Goal: Information Seeking & Learning: Check status

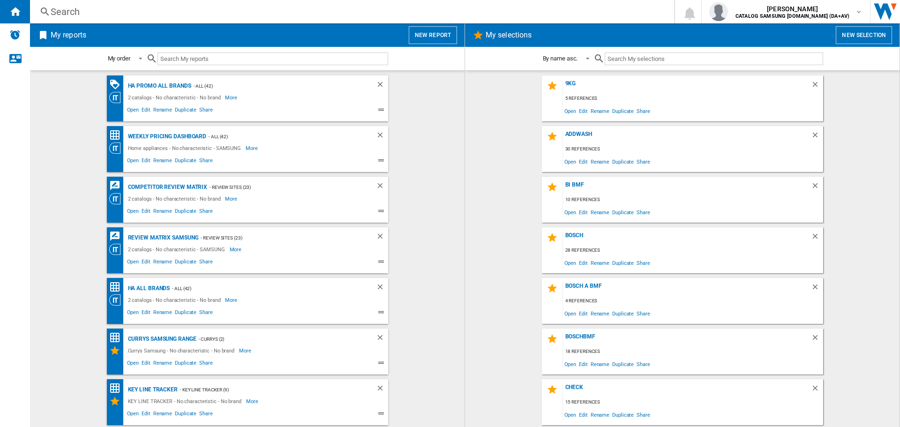
click at [139, 13] on div "Search" at bounding box center [350, 11] width 599 height 13
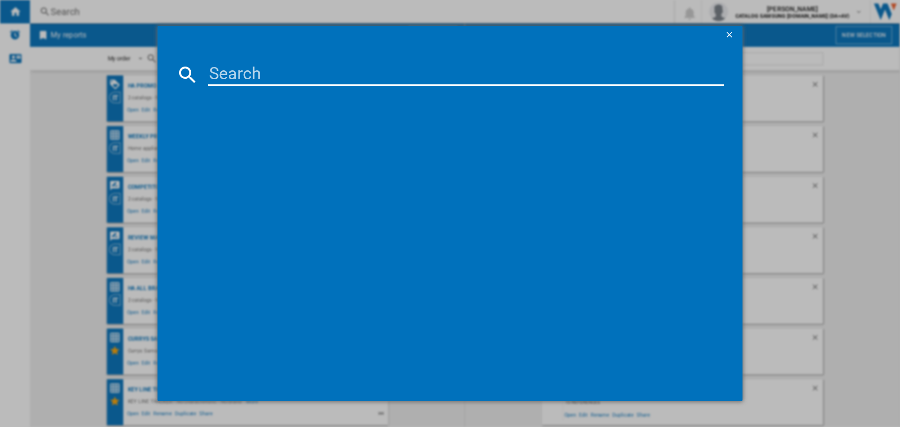
click at [229, 75] on input at bounding box center [466, 74] width 516 height 23
paste input "WD90T534DBNDS1"
type input "WD90T534DBN"
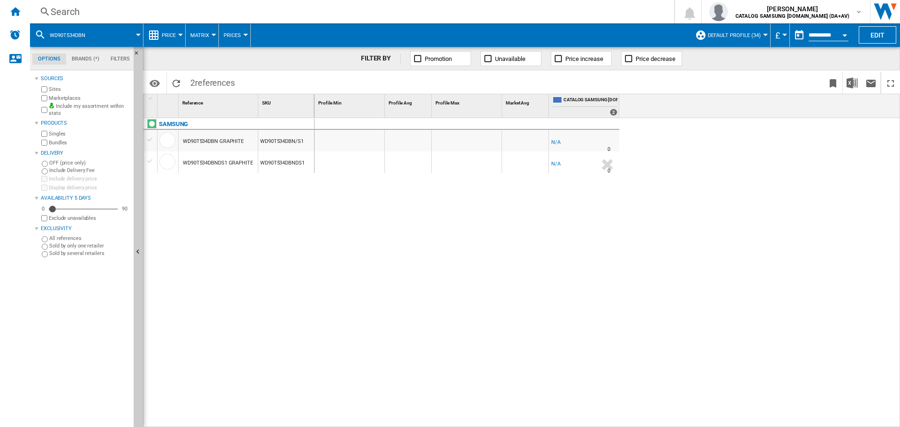
click at [170, 37] on span "Price" at bounding box center [169, 35] width 14 height 6
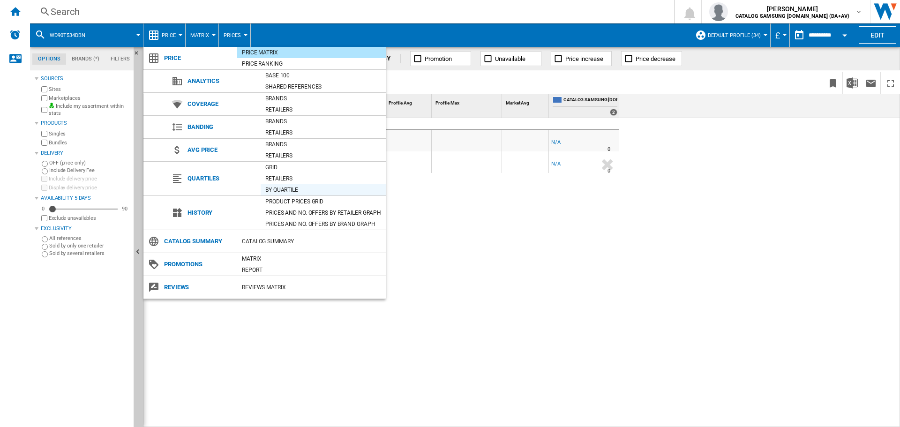
click at [346, 195] on div "By quartile" at bounding box center [323, 189] width 125 height 11
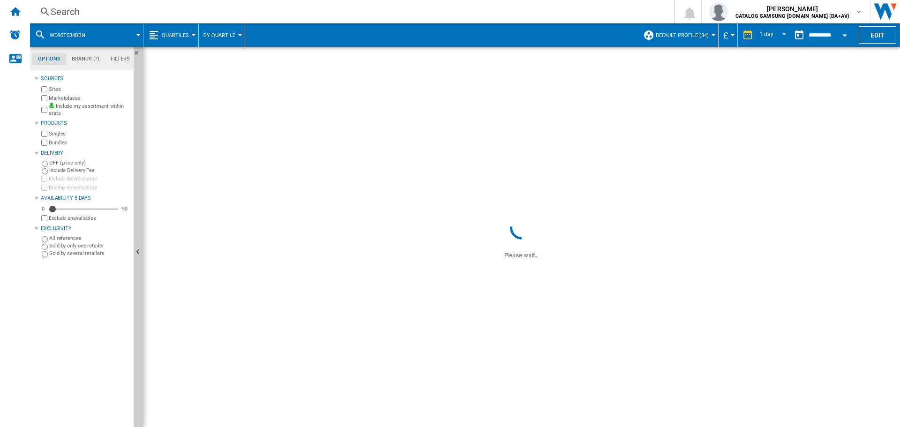
click at [166, 37] on span "Quartiles" at bounding box center [175, 35] width 27 height 6
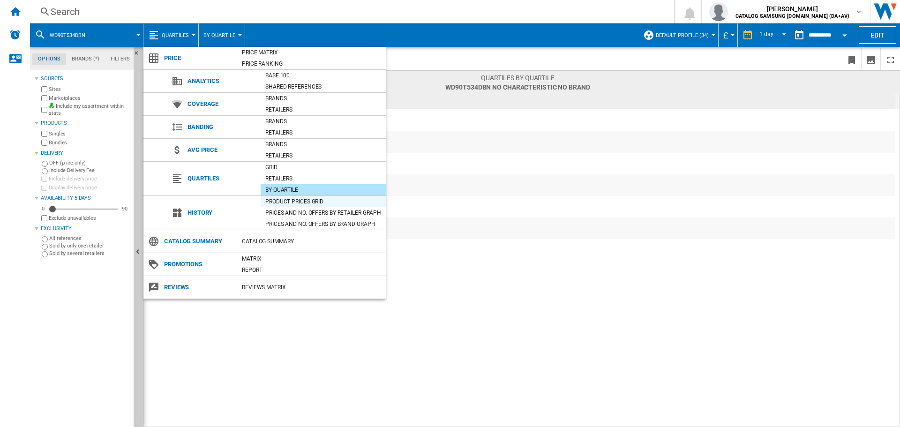
click at [300, 202] on div "Product prices grid" at bounding box center [323, 201] width 125 height 9
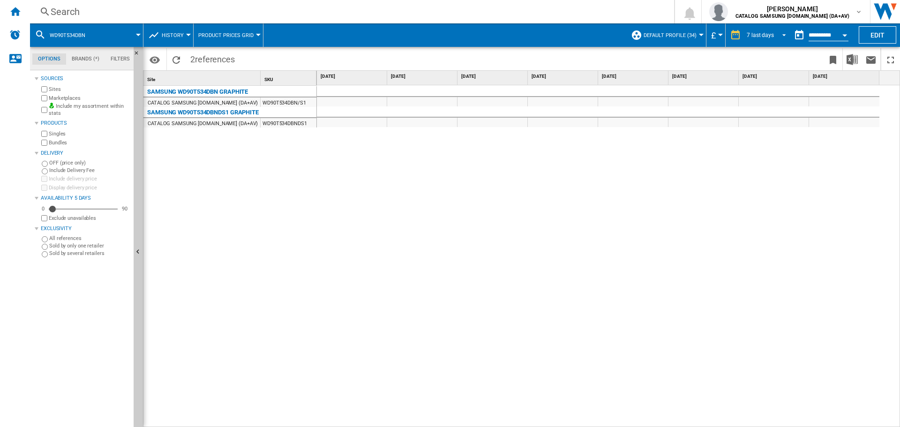
click at [779, 30] on span "REPORTS.WIZARD.STEPS.REPORT.STEPS.REPORT_OPTIONS.PERIOD: 7 last days" at bounding box center [781, 34] width 11 height 8
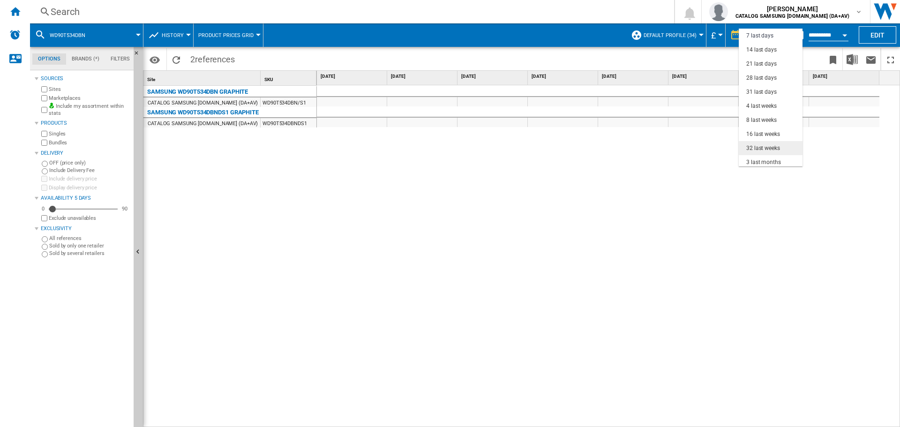
click at [767, 149] on div "32 last weeks" at bounding box center [763, 148] width 34 height 8
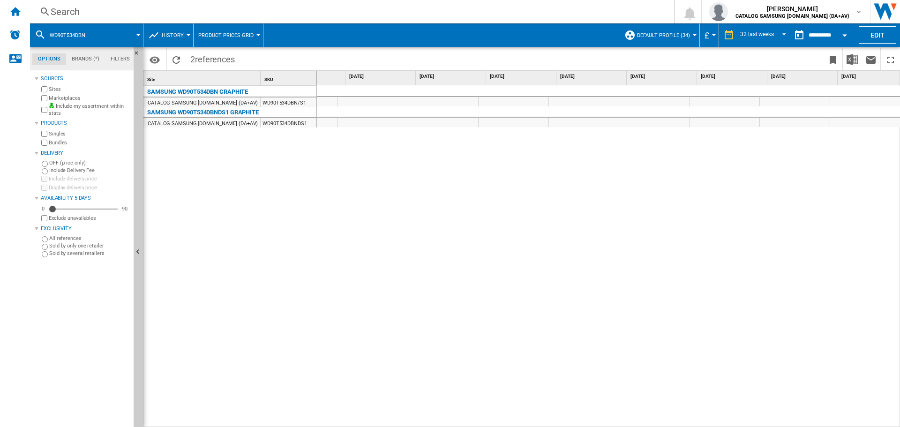
scroll to position [0, 1737]
